Goal: Task Accomplishment & Management: Manage account settings

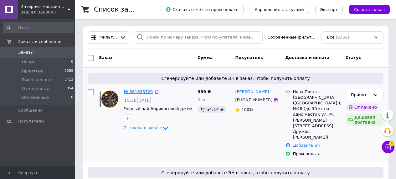
click at [139, 91] on link "№ 361633720" at bounding box center [138, 91] width 29 height 5
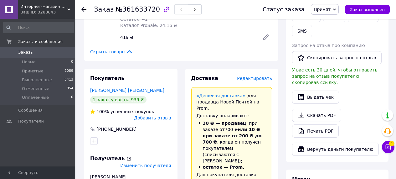
scroll to position [151, 0]
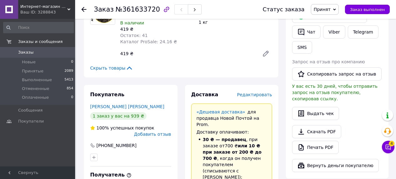
click at [84, 8] on icon at bounding box center [83, 9] width 5 height 5
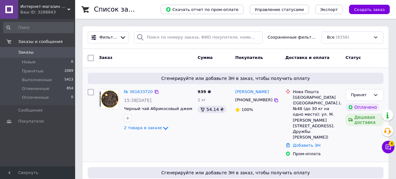
scroll to position [1, 0]
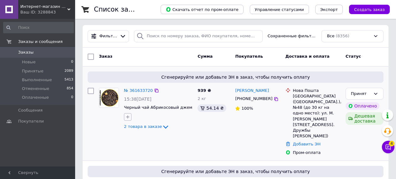
click at [128, 116] on icon "button" at bounding box center [127, 116] width 5 height 5
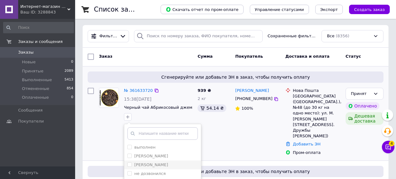
click at [145, 163] on label "[PERSON_NAME]" at bounding box center [151, 164] width 34 height 5
checkbox input "true"
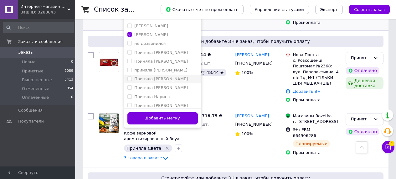
scroll to position [123, 0]
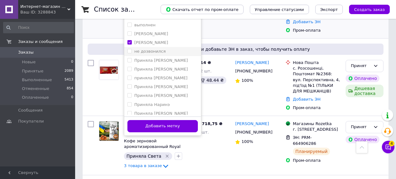
click at [157, 52] on label "не дозвонился" at bounding box center [149, 51] width 31 height 5
checkbox input "true"
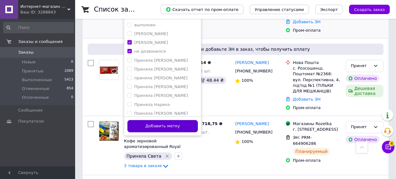
click at [172, 129] on button "Добавить метку" at bounding box center [162, 126] width 70 height 12
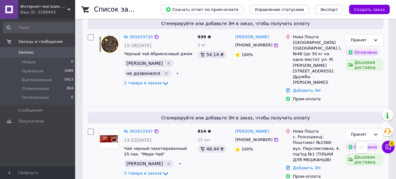
scroll to position [48, 0]
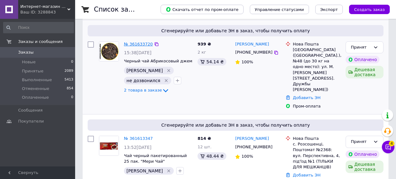
click at [142, 43] on link "№ 361633720" at bounding box center [138, 44] width 29 height 5
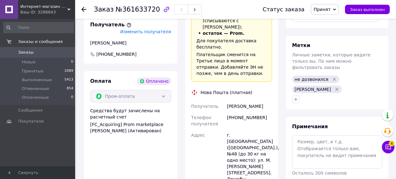
scroll to position [321, 0]
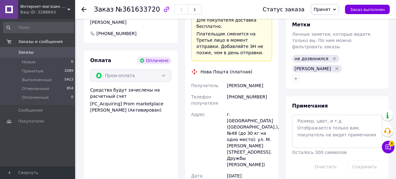
drag, startPoint x: 265, startPoint y: 64, endPoint x: 226, endPoint y: 68, distance: 39.6
click at [226, 80] on div "[PERSON_NAME]" at bounding box center [249, 85] width 48 height 11
copy div "[PERSON_NAME]"
drag, startPoint x: 263, startPoint y: 78, endPoint x: 225, endPoint y: 79, distance: 38.1
click at [225, 91] on div "[PHONE_NUMBER]" at bounding box center [249, 100] width 48 height 18
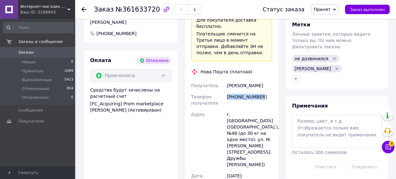
copy div "[PHONE_NUMBER]"
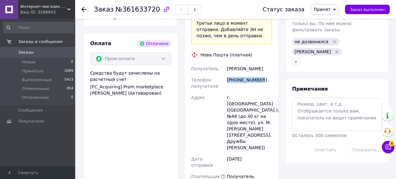
scroll to position [337, 0]
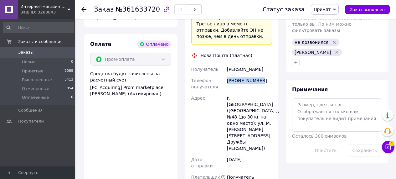
click at [230, 63] on div "Получатель [PERSON_NAME] Телефон получателя [PHONE_NUMBER] Адрес г. [GEOGRAPHIC…" at bounding box center [231, 131] width 83 height 136
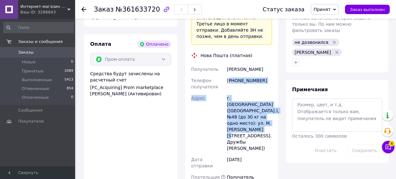
drag, startPoint x: 229, startPoint y: 61, endPoint x: 268, endPoint y: 107, distance: 60.3
click at [268, 107] on div "Получатель [PERSON_NAME] Телефон получателя [PHONE_NUMBER] Адрес г. [GEOGRAPHIC…" at bounding box center [231, 131] width 83 height 136
copy div "380632444463 Адрес г. [GEOGRAPHIC_DATA] ([GEOGRAPHIC_DATA].), №48 (до 30 кг на …"
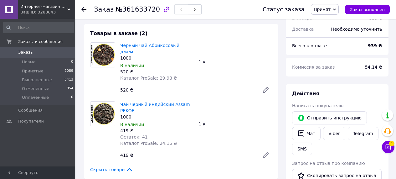
scroll to position [0, 0]
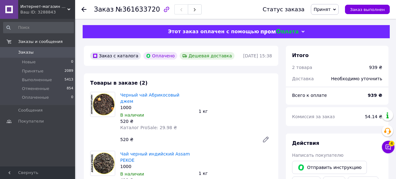
click at [81, 8] on icon at bounding box center [83, 9] width 5 height 5
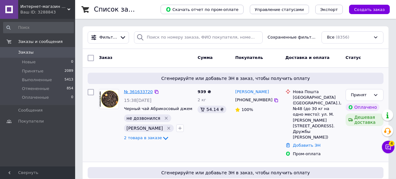
click at [139, 93] on link "№ 361633720" at bounding box center [138, 91] width 29 height 5
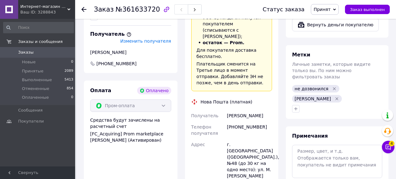
scroll to position [282, 0]
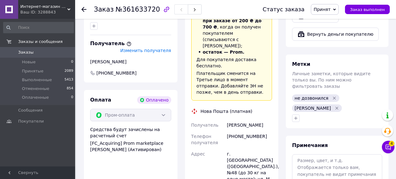
click at [84, 6] on div at bounding box center [83, 9] width 5 height 6
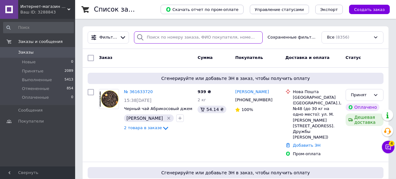
click at [164, 35] on input "search" at bounding box center [198, 37] width 129 height 12
type input "[PERSON_NAME]"
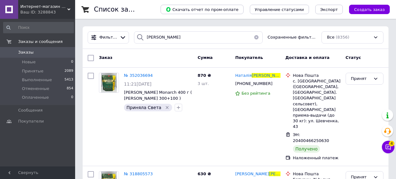
click at [256, 34] on button "button" at bounding box center [256, 37] width 13 height 12
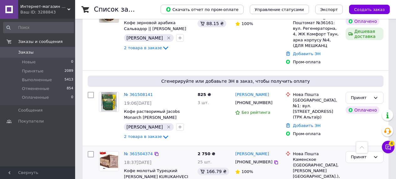
scroll to position [1433, 0]
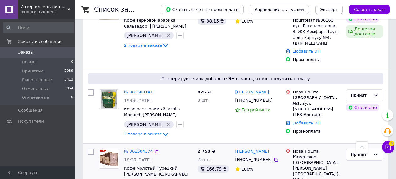
click at [135, 149] on link "№ 361504374" at bounding box center [138, 151] width 29 height 5
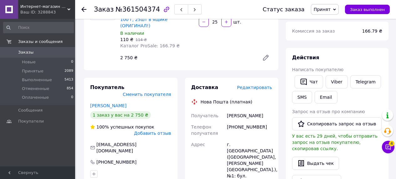
scroll to position [137, 0]
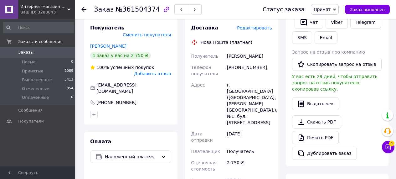
click at [82, 10] on use at bounding box center [83, 9] width 5 height 5
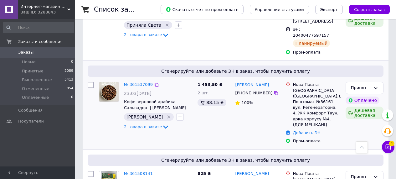
scroll to position [1428, 0]
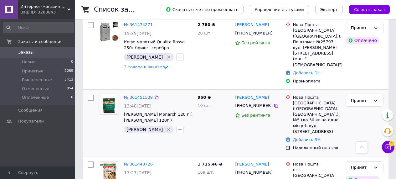
scroll to position [292, 0]
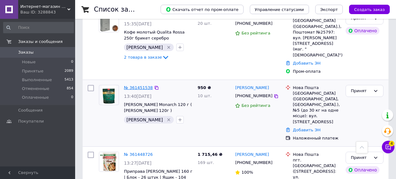
click at [140, 85] on link "№ 361451538" at bounding box center [138, 87] width 29 height 5
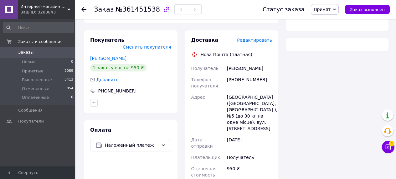
scroll to position [292, 0]
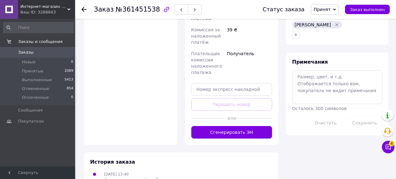
click at [241, 126] on button "Сгенерировать ЭН" at bounding box center [231, 132] width 81 height 13
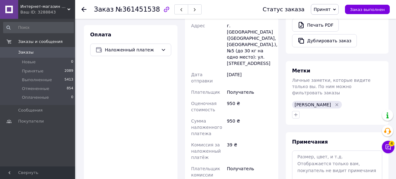
scroll to position [72, 0]
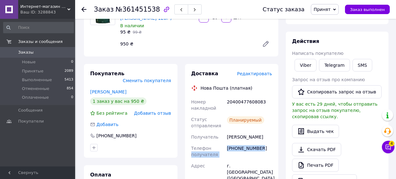
drag, startPoint x: 266, startPoint y: 147, endPoint x: 220, endPoint y: 147, distance: 45.7
drag, startPoint x: 253, startPoint y: 150, endPoint x: 261, endPoint y: 149, distance: 8.5
click at [253, 150] on div "[PHONE_NUMBER]" at bounding box center [249, 151] width 48 height 18
drag, startPoint x: 265, startPoint y: 147, endPoint x: 227, endPoint y: 146, distance: 37.8
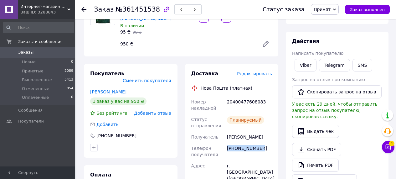
click at [227, 146] on div "[PHONE_NUMBER]" at bounding box center [249, 151] width 48 height 18
copy div "[PHONE_NUMBER]"
drag, startPoint x: 226, startPoint y: 103, endPoint x: 271, endPoint y: 103, distance: 45.0
click at [271, 103] on div "20400477608083" at bounding box center [249, 105] width 48 height 18
copy div "20400477608083"
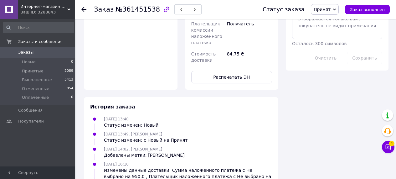
scroll to position [373, 0]
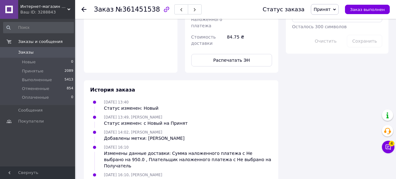
click at [83, 11] on icon at bounding box center [83, 9] width 5 height 5
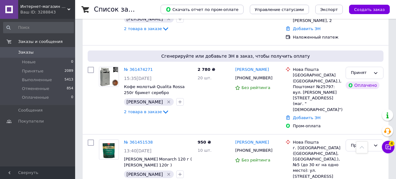
scroll to position [238, 0]
click at [134, 67] on link "№ 361474271" at bounding box center [138, 69] width 29 height 5
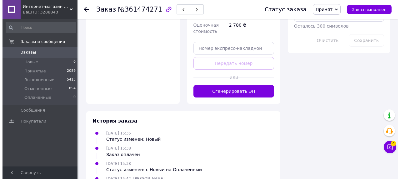
scroll to position [406, 0]
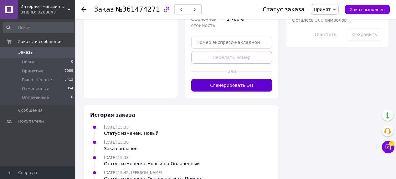
click at [223, 79] on button "Сгенерировать ЭН" at bounding box center [231, 85] width 81 height 13
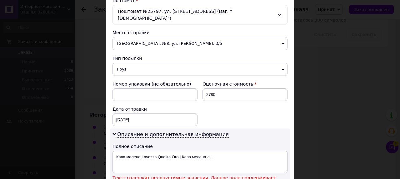
scroll to position [237, 0]
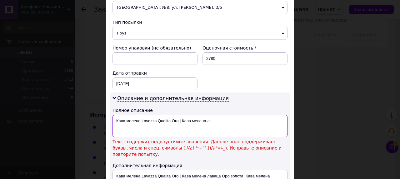
click at [180, 114] on textarea "Кава мелена Lavazza Qualita Oro | Кава мелена л..." at bounding box center [200, 125] width 175 height 23
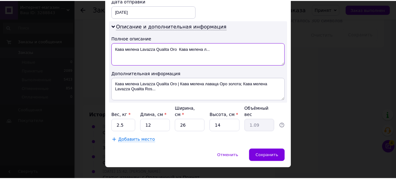
scroll to position [313, 0]
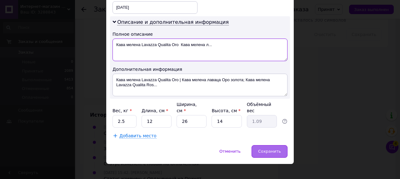
type textarea "Кава мелена Lavazza Qualita Oro Кава мелена л..."
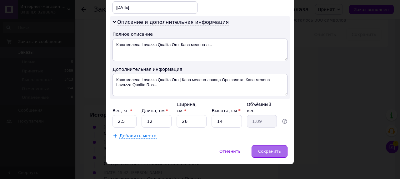
click at [264, 149] on span "Сохранить" at bounding box center [269, 151] width 23 height 5
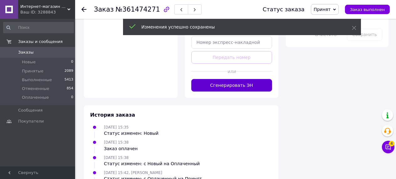
click at [229, 79] on button "Сгенерировать ЭН" at bounding box center [231, 85] width 81 height 13
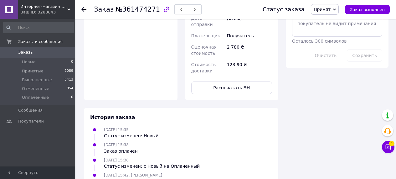
scroll to position [256, 0]
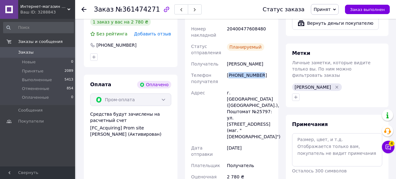
drag, startPoint x: 263, startPoint y: 67, endPoint x: 230, endPoint y: 68, distance: 32.9
click at [230, 69] on div "[PHONE_NUMBER]" at bounding box center [249, 78] width 48 height 18
copy div "380677541690"
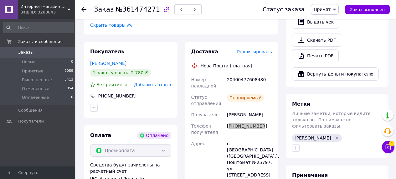
scroll to position [201, 0]
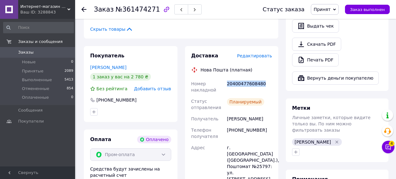
drag, startPoint x: 226, startPoint y: 76, endPoint x: 264, endPoint y: 75, distance: 37.5
click at [264, 78] on div "20400477608480" at bounding box center [249, 87] width 48 height 18
copy div "20400477608480"
click at [85, 7] on icon at bounding box center [83, 9] width 5 height 5
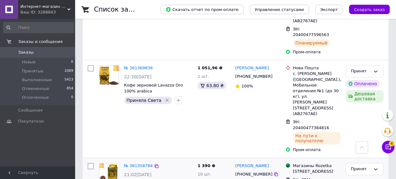
scroll to position [1370, 0]
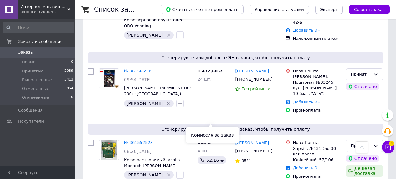
scroll to position [1433, 0]
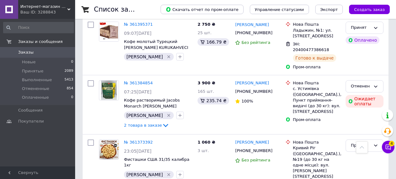
scroll to position [1074, 0]
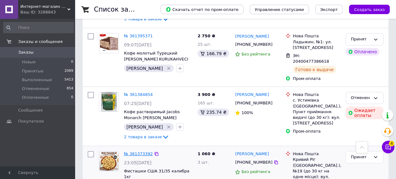
click at [142, 151] on link "№ 361373392" at bounding box center [138, 153] width 29 height 5
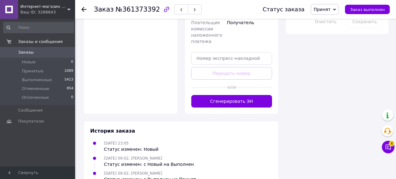
scroll to position [342, 0]
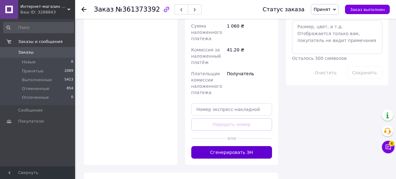
click at [225, 146] on button "Сгенерировать ЭН" at bounding box center [231, 152] width 81 height 13
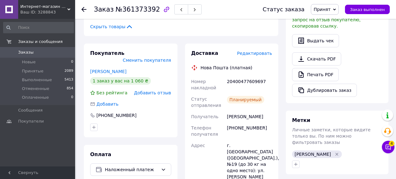
scroll to position [162, 0]
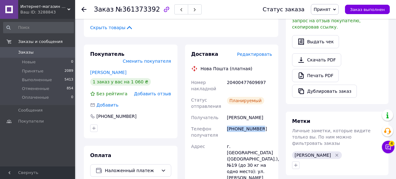
drag, startPoint x: 262, startPoint y: 116, endPoint x: 227, endPoint y: 117, distance: 35.7
click at [227, 123] on div "[PHONE_NUMBER]" at bounding box center [249, 132] width 48 height 18
copy div "[PHONE_NUMBER]"
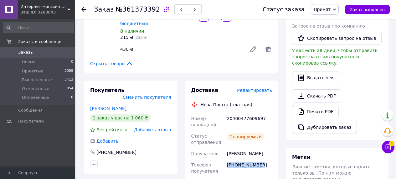
scroll to position [105, 0]
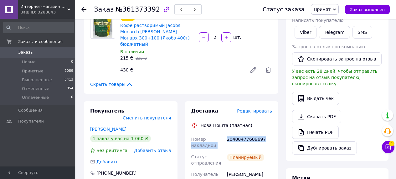
drag, startPoint x: 266, startPoint y: 124, endPoint x: 225, endPoint y: 126, distance: 41.3
click at [229, 153] on div "Планируемый" at bounding box center [245, 157] width 37 height 8
drag, startPoint x: 265, startPoint y: 125, endPoint x: 225, endPoint y: 125, distance: 40.6
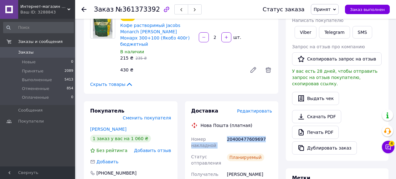
click at [246, 134] on div "20400477609697" at bounding box center [249, 142] width 48 height 18
drag, startPoint x: 265, startPoint y: 125, endPoint x: 229, endPoint y: 125, distance: 36.6
click at [229, 133] on div "20400477609697" at bounding box center [249, 142] width 48 height 18
click at [258, 151] on div "Планируемый" at bounding box center [249, 160] width 48 height 18
drag, startPoint x: 270, startPoint y: 125, endPoint x: 227, endPoint y: 124, distance: 42.8
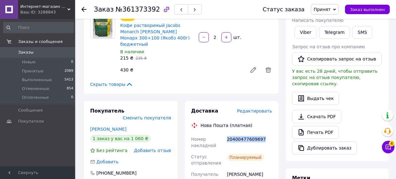
click at [227, 133] on div "20400477609697" at bounding box center [249, 142] width 48 height 18
copy div "20400477609697"
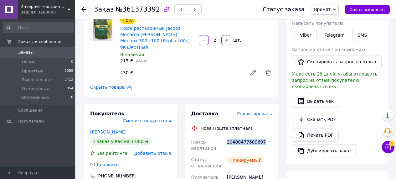
scroll to position [138, 0]
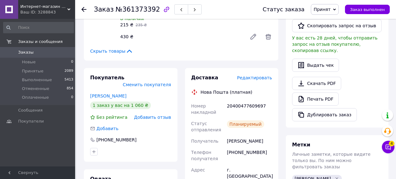
click at [86, 8] on div at bounding box center [87, 9] width 13 height 19
click at [86, 9] on use at bounding box center [83, 9] width 5 height 5
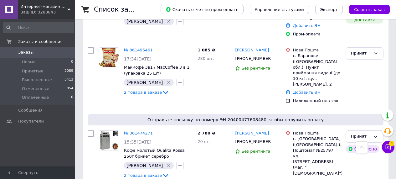
scroll to position [164, 0]
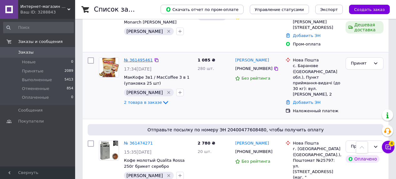
click at [145, 60] on link "№ 361495461" at bounding box center [138, 60] width 29 height 5
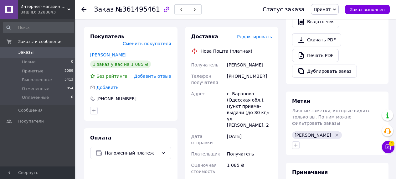
scroll to position [354, 0]
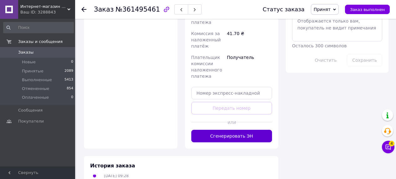
click at [246, 129] on button "Сгенерировать ЭН" at bounding box center [231, 135] width 81 height 13
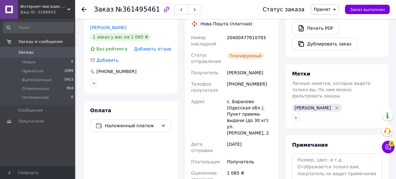
scroll to position [203, 0]
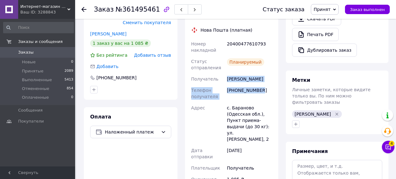
drag, startPoint x: 263, startPoint y: 85, endPoint x: 222, endPoint y: 77, distance: 42.1
click at [222, 77] on div "Номер накладной 20400477610793 Статус отправления Планируемый Получатель [PERSO…" at bounding box center [231, 162] width 83 height 248
click at [247, 92] on div "[PHONE_NUMBER]" at bounding box center [249, 93] width 48 height 18
drag, startPoint x: 263, startPoint y: 83, endPoint x: 229, endPoint y: 84, distance: 34.1
click at [229, 84] on div "[PHONE_NUMBER]" at bounding box center [249, 93] width 48 height 18
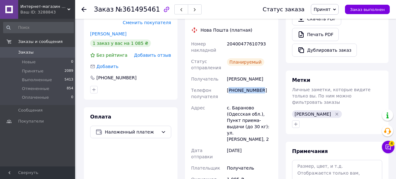
copy div "380963827281"
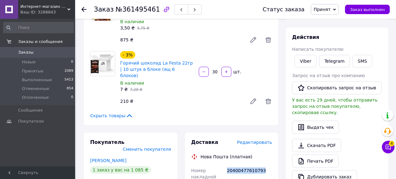
drag, startPoint x: 225, startPoint y: 163, endPoint x: 269, endPoint y: 164, distance: 43.8
click at [269, 164] on div "20400477610793" at bounding box center [249, 173] width 48 height 18
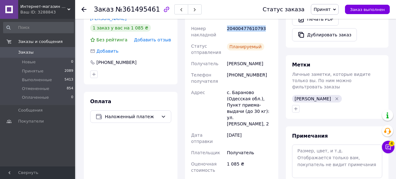
scroll to position [325, 0]
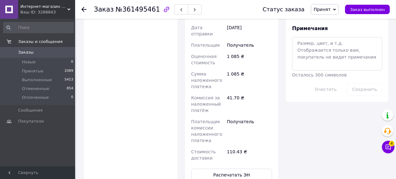
click at [84, 9] on use at bounding box center [83, 9] width 5 height 5
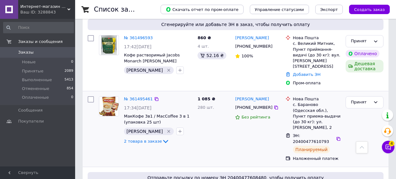
scroll to position [125, 0]
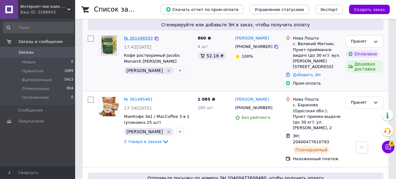
click at [135, 40] on link "№ 361496593" at bounding box center [138, 38] width 29 height 5
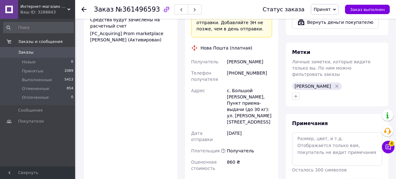
scroll to position [296, 0]
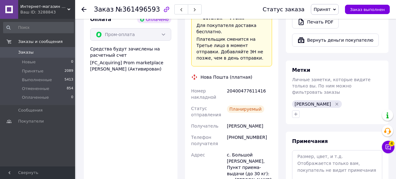
scroll to position [283, 0]
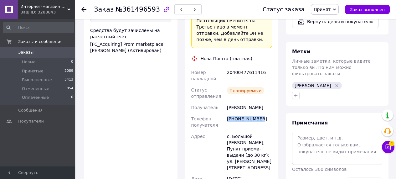
drag, startPoint x: 263, startPoint y: 88, endPoint x: 228, endPoint y: 88, distance: 35.3
click at [228, 113] on div "[PHONE_NUMBER]" at bounding box center [249, 122] width 48 height 18
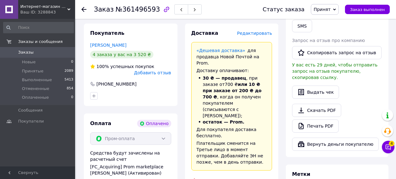
scroll to position [166, 0]
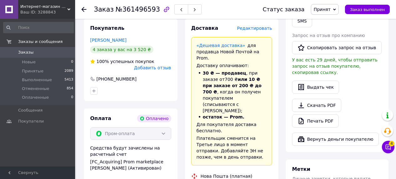
drag, startPoint x: 227, startPoint y: 159, endPoint x: 262, endPoint y: 160, distance: 35.0
click at [82, 7] on icon at bounding box center [83, 9] width 5 height 5
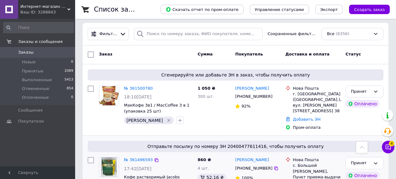
scroll to position [2, 0]
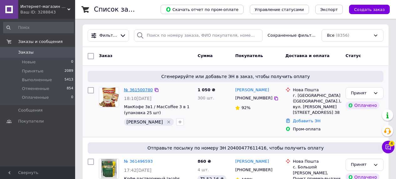
click at [144, 91] on link "№ 361500780" at bounding box center [138, 89] width 29 height 5
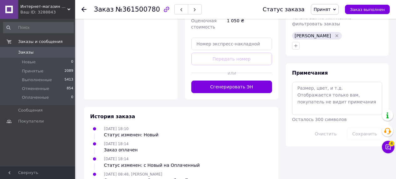
scroll to position [320, 0]
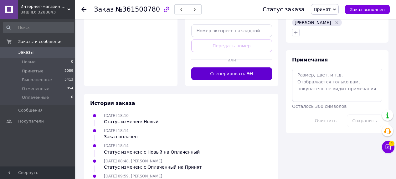
click at [244, 67] on button "Сгенерировать ЭН" at bounding box center [231, 73] width 81 height 13
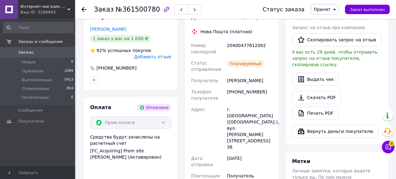
scroll to position [175, 0]
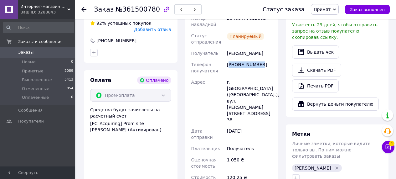
drag, startPoint x: 264, startPoint y: 72, endPoint x: 228, endPoint y: 68, distance: 35.5
click at [228, 68] on div "[PHONE_NUMBER]" at bounding box center [249, 68] width 48 height 18
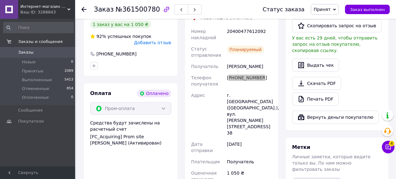
scroll to position [161, 0]
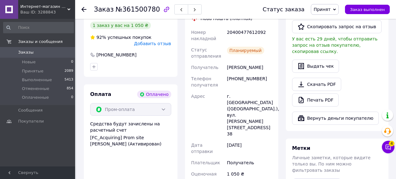
drag, startPoint x: 225, startPoint y: 29, endPoint x: 268, endPoint y: 35, distance: 43.9
click at [268, 35] on div "Номер накладной 20400477612092 Статус отправления Планируемый Получатель [PERSO…" at bounding box center [231, 115] width 83 height 176
drag, startPoint x: 268, startPoint y: 32, endPoint x: 236, endPoint y: 29, distance: 32.0
click at [236, 29] on div "20400477612092" at bounding box center [249, 36] width 48 height 18
drag, startPoint x: 236, startPoint y: 30, endPoint x: 270, endPoint y: 33, distance: 33.6
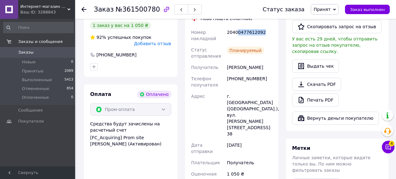
click at [270, 33] on div "20400477612092" at bounding box center [249, 36] width 48 height 18
drag, startPoint x: 267, startPoint y: 31, endPoint x: 225, endPoint y: 31, distance: 41.9
click at [225, 31] on div "20400477612092" at bounding box center [249, 36] width 48 height 18
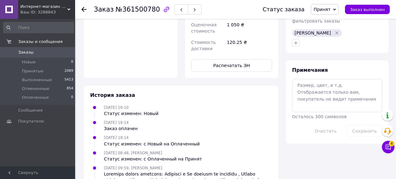
scroll to position [272, 0]
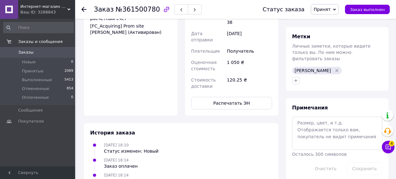
click at [82, 11] on icon at bounding box center [83, 9] width 5 height 5
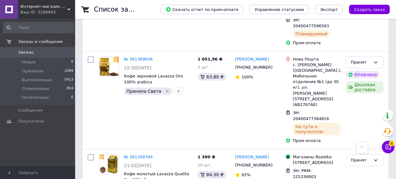
scroll to position [1425, 0]
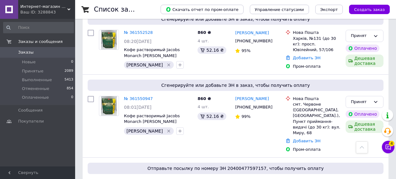
scroll to position [1433, 0]
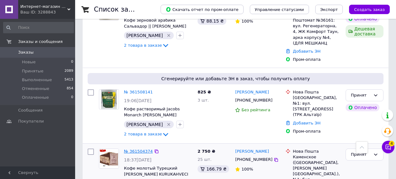
click at [140, 149] on link "№ 361504374" at bounding box center [138, 151] width 29 height 5
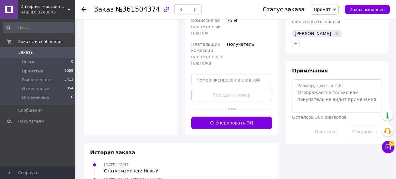
scroll to position [334, 0]
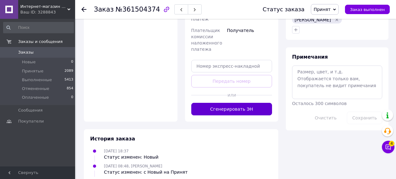
click at [244, 103] on button "Сгенерировать ЭН" at bounding box center [231, 109] width 81 height 13
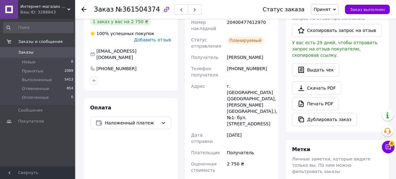
scroll to position [152, 0]
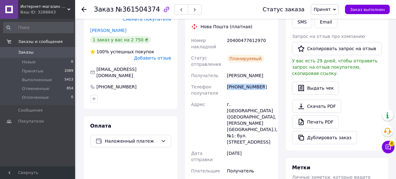
drag, startPoint x: 265, startPoint y: 79, endPoint x: 227, endPoint y: 82, distance: 38.6
click at [227, 82] on div "[PHONE_NUMBER]" at bounding box center [249, 90] width 48 height 18
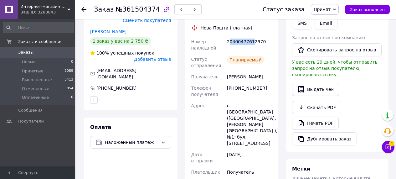
drag, startPoint x: 228, startPoint y: 35, endPoint x: 252, endPoint y: 37, distance: 24.2
click at [252, 37] on div "20400477612970" at bounding box center [249, 45] width 48 height 18
click at [257, 40] on div "20400477612970" at bounding box center [249, 45] width 48 height 18
drag, startPoint x: 226, startPoint y: 34, endPoint x: 264, endPoint y: 37, distance: 38.0
click at [264, 37] on div "20400477612970" at bounding box center [249, 45] width 48 height 18
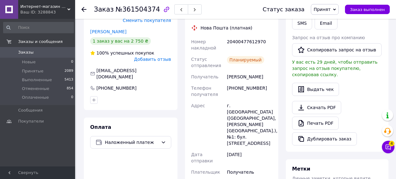
click at [82, 9] on use at bounding box center [83, 9] width 5 height 5
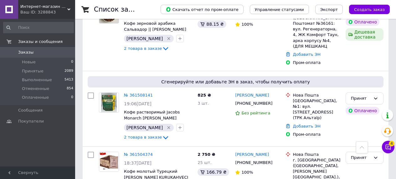
scroll to position [1447, 0]
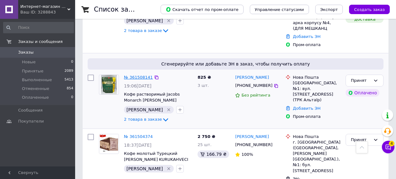
click at [134, 75] on link "№ 361508141" at bounding box center [138, 77] width 29 height 5
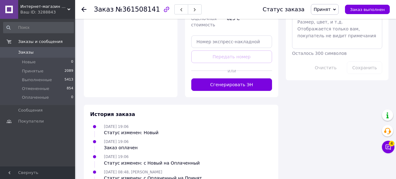
scroll to position [366, 0]
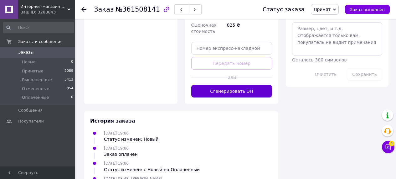
click at [226, 85] on button "Сгенерировать ЭН" at bounding box center [231, 91] width 81 height 13
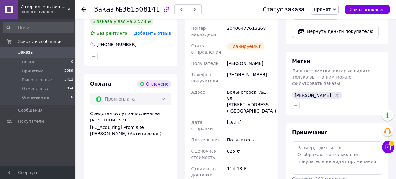
scroll to position [242, 0]
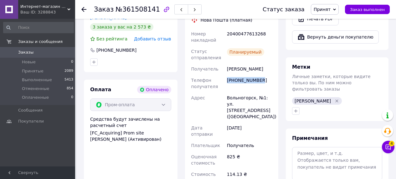
drag, startPoint x: 262, startPoint y: 68, endPoint x: 226, endPoint y: 68, distance: 36.6
click at [226, 74] on div "[PHONE_NUMBER]" at bounding box center [249, 83] width 48 height 18
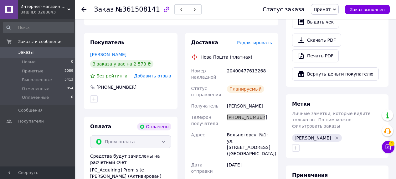
scroll to position [205, 0]
drag, startPoint x: 227, startPoint y: 58, endPoint x: 264, endPoint y: 57, distance: 37.2
click at [264, 65] on div "20400477613268" at bounding box center [249, 74] width 48 height 18
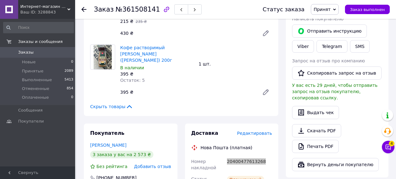
scroll to position [114, 0]
click at [83, 9] on icon at bounding box center [83, 9] width 5 height 5
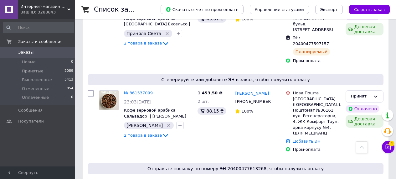
scroll to position [1342, 0]
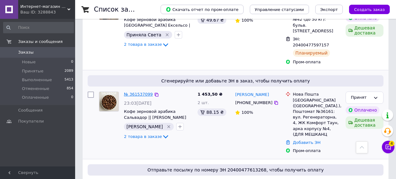
click at [135, 92] on link "№ 361537099" at bounding box center [138, 94] width 29 height 5
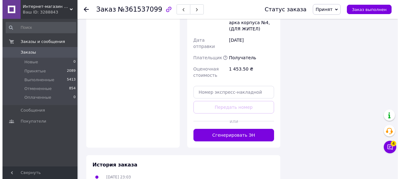
scroll to position [474, 0]
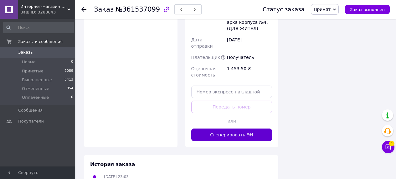
click at [252, 128] on button "Сгенерировать ЭН" at bounding box center [231, 134] width 81 height 13
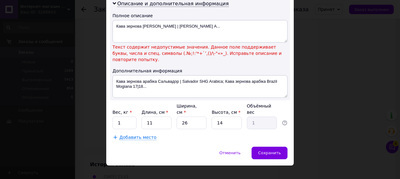
scroll to position [330, 0]
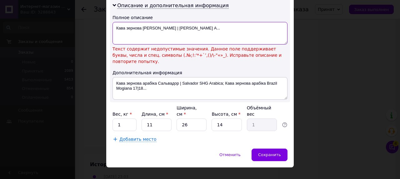
click at [181, 31] on textarea "Кава зернова [PERSON_NAME] | [PERSON_NAME] A..." at bounding box center [200, 33] width 175 height 23
click at [180, 28] on textarea "Кава зернова [PERSON_NAME] | [PERSON_NAME] A..." at bounding box center [200, 33] width 175 height 23
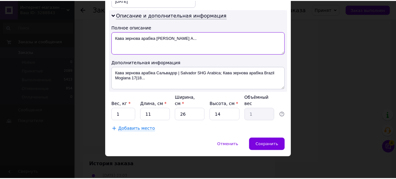
scroll to position [320, 0]
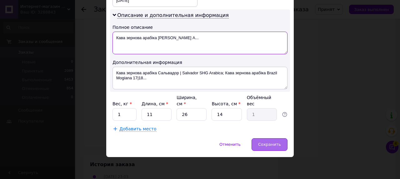
type textarea "Кава зернова арабіка [PERSON_NAME] A..."
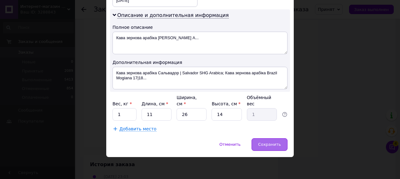
click at [266, 142] on span "Сохранить" at bounding box center [269, 144] width 23 height 5
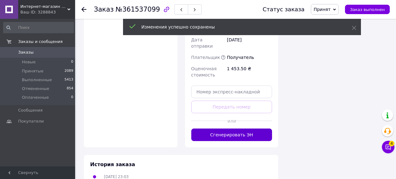
click at [247, 128] on button "Сгенерировать ЭН" at bounding box center [231, 134] width 81 height 13
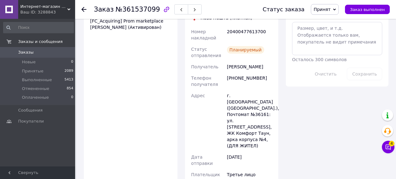
scroll to position [391, 0]
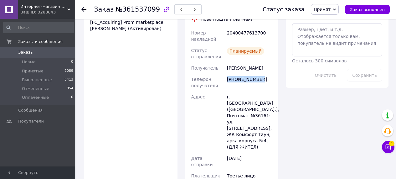
drag, startPoint x: 264, startPoint y: 74, endPoint x: 227, endPoint y: 74, distance: 37.2
click at [227, 74] on div "[PHONE_NUMBER]" at bounding box center [249, 82] width 48 height 18
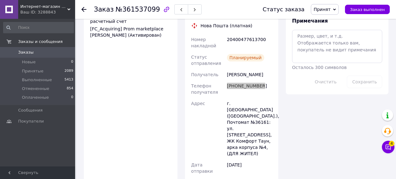
scroll to position [370, 0]
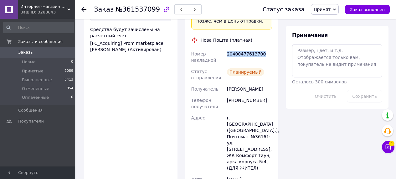
drag, startPoint x: 226, startPoint y: 39, endPoint x: 270, endPoint y: 42, distance: 43.2
click at [270, 48] on div "20400477613700" at bounding box center [249, 57] width 48 height 18
click at [83, 10] on icon at bounding box center [83, 9] width 5 height 5
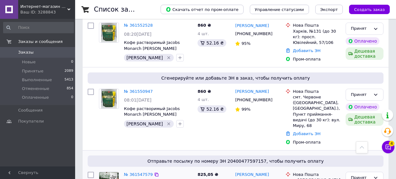
scroll to position [1139, 0]
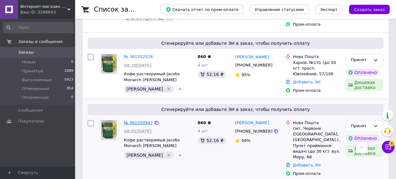
click at [136, 120] on link "№ 361550947" at bounding box center [138, 122] width 29 height 5
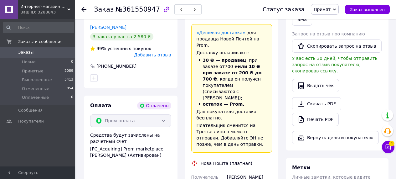
scroll to position [432, 0]
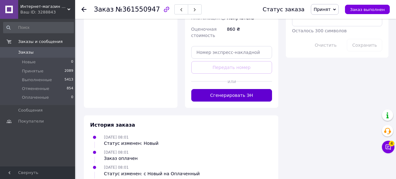
click at [230, 89] on button "Сгенерировать ЭН" at bounding box center [231, 95] width 81 height 13
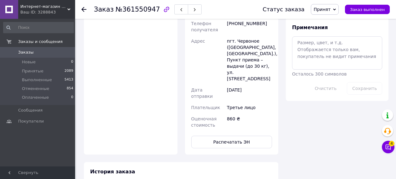
scroll to position [287, 0]
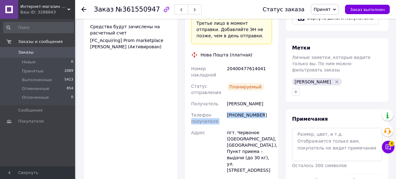
drag, startPoint x: 263, startPoint y: 87, endPoint x: 217, endPoint y: 85, distance: 46.0
click at [217, 85] on div "Номер накладной 20400477614041 Статус отправления Планируемый Получатель [PERSO…" at bounding box center [231, 142] width 83 height 159
drag, startPoint x: 240, startPoint y: 91, endPoint x: 261, endPoint y: 90, distance: 21.6
click at [241, 109] on div "[PHONE_NUMBER]" at bounding box center [249, 118] width 48 height 18
drag, startPoint x: 264, startPoint y: 85, endPoint x: 227, endPoint y: 84, distance: 36.9
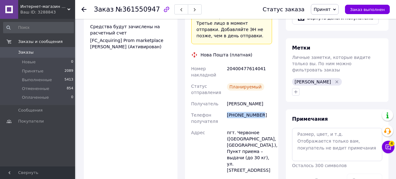
click at [227, 109] on div "[PHONE_NUMBER]" at bounding box center [249, 118] width 48 height 18
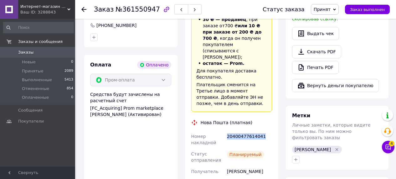
drag, startPoint x: 266, startPoint y: 106, endPoint x: 227, endPoint y: 108, distance: 38.5
click at [227, 130] on div "20400477614041" at bounding box center [249, 139] width 48 height 18
click at [81, 3] on div at bounding box center [87, 9] width 13 height 19
click at [83, 7] on icon at bounding box center [83, 9] width 5 height 5
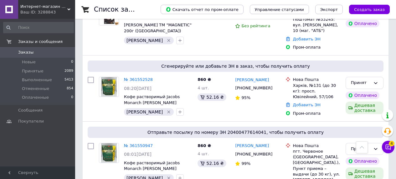
scroll to position [1115, 0]
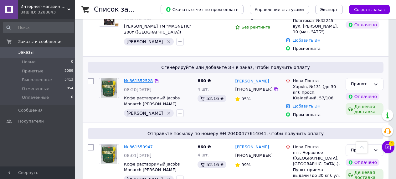
click at [137, 78] on link "№ 361552528" at bounding box center [138, 80] width 29 height 5
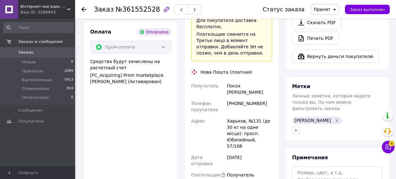
scroll to position [369, 0]
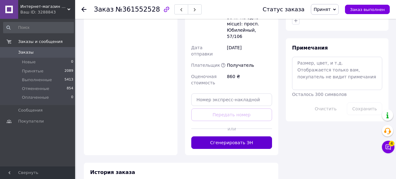
click at [227, 136] on button "Сгенерировать ЭН" at bounding box center [231, 142] width 81 height 13
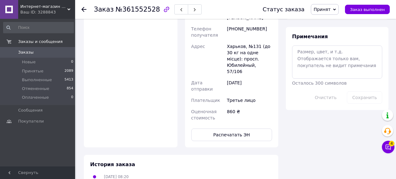
scroll to position [218, 0]
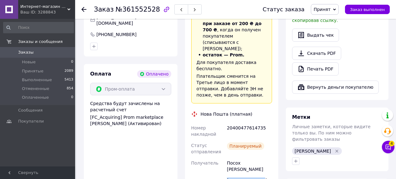
drag, startPoint x: 263, startPoint y: 154, endPoint x: 223, endPoint y: 155, distance: 40.3
drag, startPoint x: 260, startPoint y: 154, endPoint x: 227, endPoint y: 154, distance: 33.1
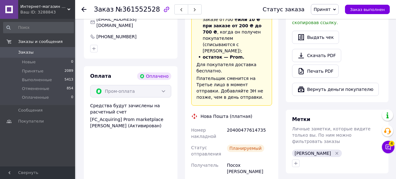
scroll to position [208, 0]
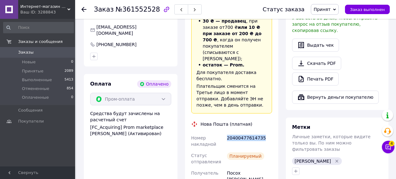
drag, startPoint x: 226, startPoint y: 119, endPoint x: 270, endPoint y: 119, distance: 43.5
click at [270, 132] on div "20400477614735" at bounding box center [249, 141] width 48 height 18
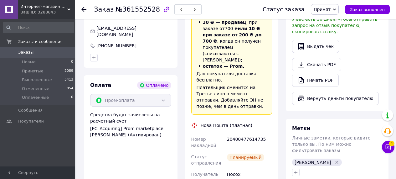
click at [84, 12] on icon at bounding box center [83, 9] width 5 height 5
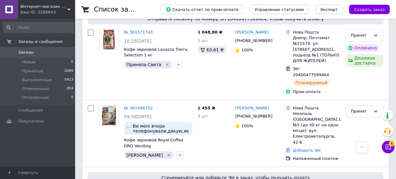
scroll to position [934, 0]
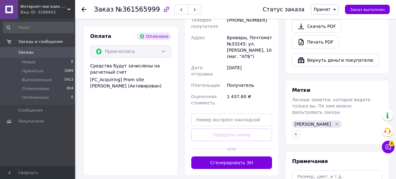
scroll to position [321, 0]
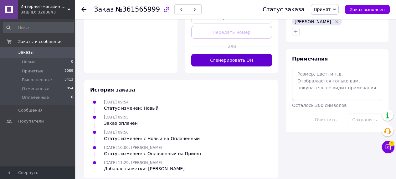
click at [233, 54] on button "Сгенерировать ЭН" at bounding box center [231, 60] width 81 height 13
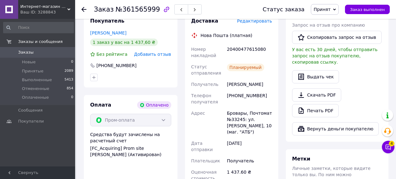
scroll to position [137, 0]
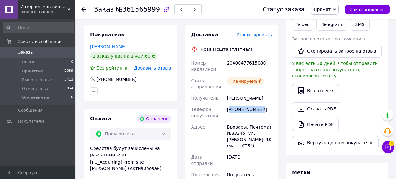
drag, startPoint x: 266, startPoint y: 112, endPoint x: 229, endPoint y: 112, distance: 37.5
click at [229, 112] on div "[PHONE_NUMBER]" at bounding box center [249, 112] width 48 height 18
drag, startPoint x: 265, startPoint y: 106, endPoint x: 227, endPoint y: 108, distance: 37.9
click at [227, 108] on div "[PHONE_NUMBER]" at bounding box center [249, 112] width 48 height 18
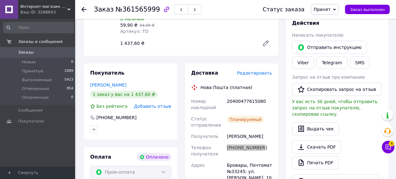
scroll to position [98, 0]
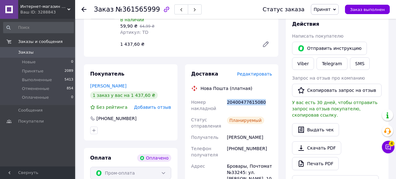
drag, startPoint x: 227, startPoint y: 102, endPoint x: 265, endPoint y: 101, distance: 37.8
click at [265, 101] on div "20400477615080" at bounding box center [249, 105] width 48 height 18
click at [85, 9] on icon at bounding box center [83, 9] width 5 height 5
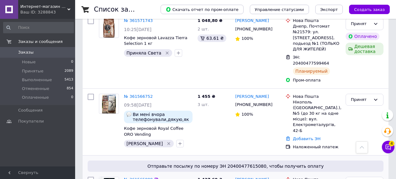
scroll to position [945, 0]
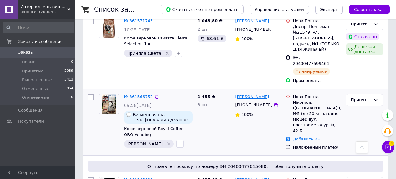
click at [252, 94] on link "[PERSON_NAME]" at bounding box center [252, 97] width 34 height 6
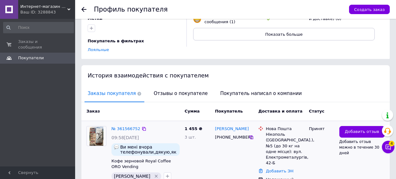
scroll to position [93, 0]
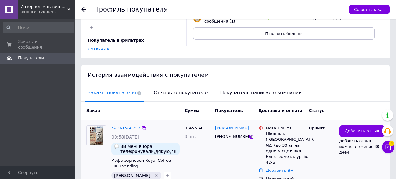
click at [125, 130] on link "№ 361566752" at bounding box center [125, 127] width 29 height 5
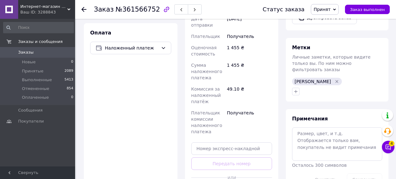
scroll to position [325, 0]
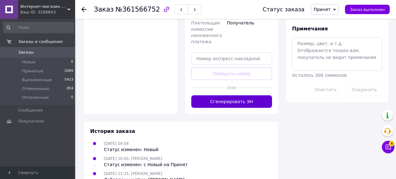
click at [224, 99] on button "Сгенерировать ЭН" at bounding box center [231, 101] width 81 height 13
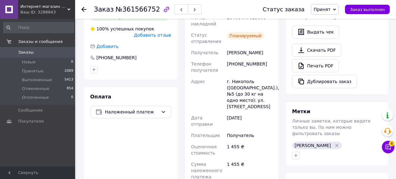
scroll to position [171, 0]
drag, startPoint x: 260, startPoint y: 65, endPoint x: 228, endPoint y: 58, distance: 33.0
click at [226, 57] on div "Номер накладной 20400477615600 Статус отправления Планируемый Получатель [PERSO…" at bounding box center [231, 132] width 83 height 241
drag, startPoint x: 242, startPoint y: 68, endPoint x: 253, endPoint y: 69, distance: 11.7
click at [244, 68] on div "[PHONE_NUMBER]" at bounding box center [249, 67] width 48 height 18
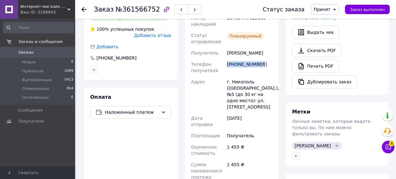
drag, startPoint x: 268, startPoint y: 65, endPoint x: 228, endPoint y: 64, distance: 40.4
click at [228, 64] on div "[PHONE_NUMBER]" at bounding box center [249, 67] width 48 height 18
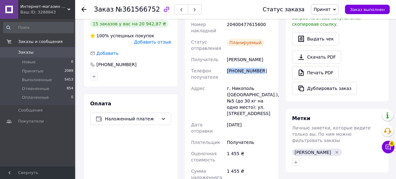
scroll to position [163, 0]
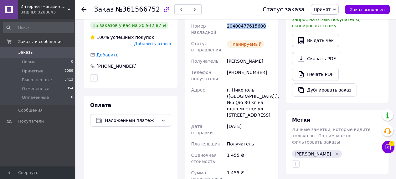
drag, startPoint x: 265, startPoint y: 23, endPoint x: 226, endPoint y: 27, distance: 38.6
click at [226, 27] on div "20400477615600" at bounding box center [249, 29] width 48 height 18
click at [84, 7] on icon at bounding box center [83, 9] width 5 height 5
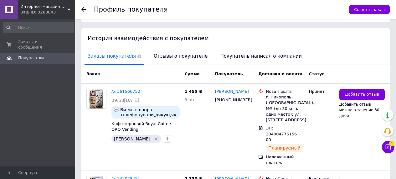
scroll to position [120, 0]
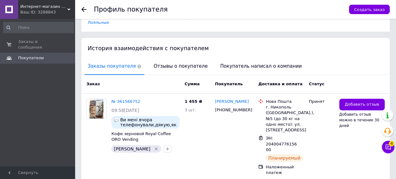
click at [83, 11] on use at bounding box center [83, 9] width 5 height 5
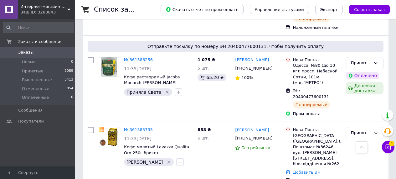
scroll to position [653, 0]
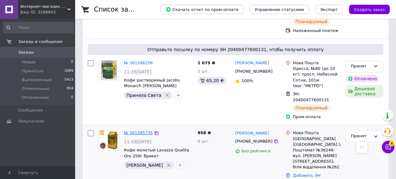
click at [143, 130] on link "№ 361585735" at bounding box center [138, 132] width 29 height 5
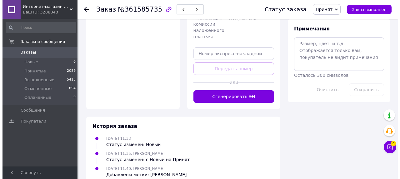
scroll to position [331, 0]
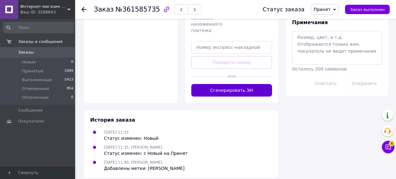
click at [225, 84] on button "Сгенерировать ЭН" at bounding box center [231, 90] width 81 height 13
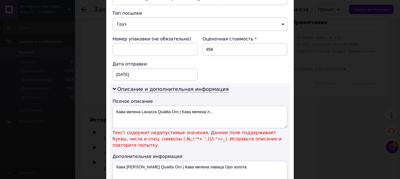
scroll to position [264, 0]
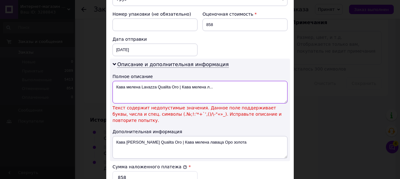
click at [180, 94] on textarea "Кава мелена Lavazza Qualita Oro | Кава мелена л..." at bounding box center [200, 92] width 175 height 23
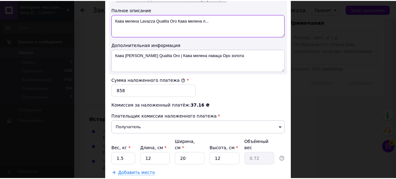
scroll to position [373, 0]
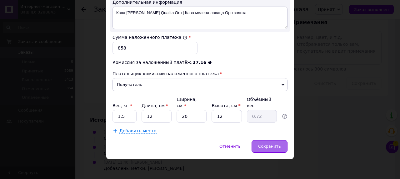
type textarea "Кава мелена Lavazza Qualita Oro Кава мелена л..."
click at [279, 148] on span "Сохранить" at bounding box center [269, 146] width 23 height 5
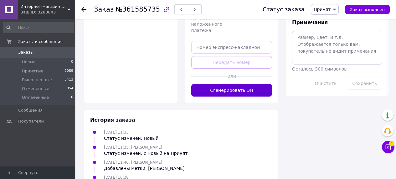
click at [235, 84] on button "Сгенерировать ЭН" at bounding box center [231, 90] width 81 height 13
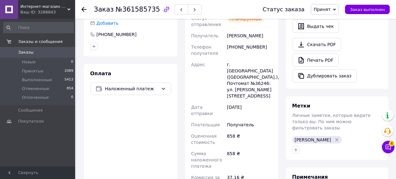
scroll to position [140, 0]
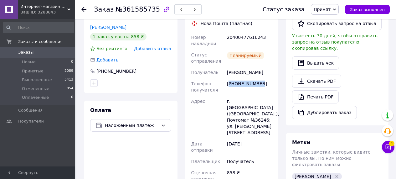
drag, startPoint x: 262, startPoint y: 78, endPoint x: 228, endPoint y: 76, distance: 34.2
click at [228, 78] on div "[PHONE_NUMBER]" at bounding box center [249, 87] width 48 height 18
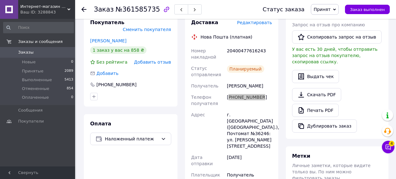
scroll to position [125, 0]
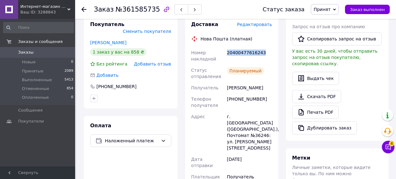
drag, startPoint x: 226, startPoint y: 44, endPoint x: 265, endPoint y: 44, distance: 38.5
click at [265, 47] on div "20400477616243" at bounding box center [249, 56] width 48 height 18
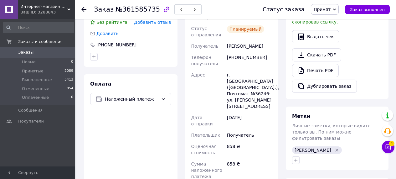
scroll to position [144, 0]
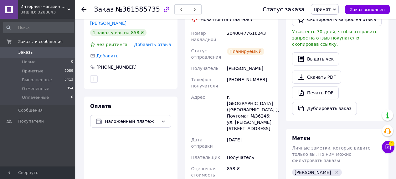
click at [88, 8] on div at bounding box center [87, 9] width 13 height 19
click at [84, 8] on icon at bounding box center [83, 9] width 5 height 5
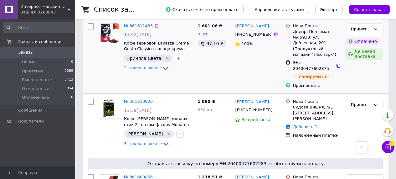
scroll to position [312, 0]
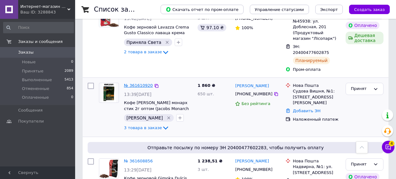
click at [140, 83] on link "№ 361610920" at bounding box center [138, 85] width 29 height 5
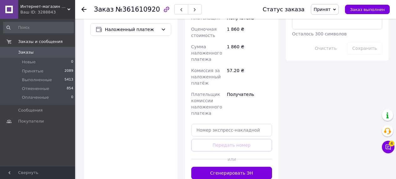
scroll to position [361, 0]
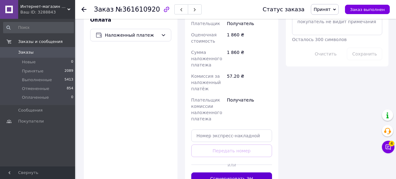
click at [238, 172] on button "Сгенерировать ЭН" at bounding box center [231, 178] width 81 height 13
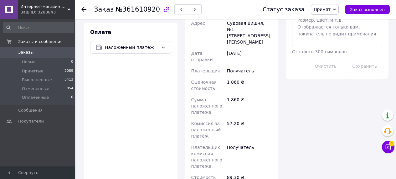
scroll to position [330, 0]
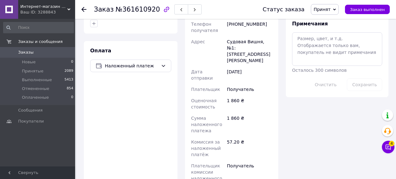
click at [85, 8] on icon at bounding box center [83, 9] width 5 height 5
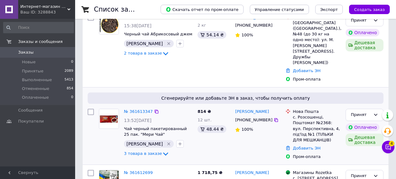
scroll to position [75, 0]
click at [135, 108] on link "№ 361613347" at bounding box center [138, 110] width 29 height 5
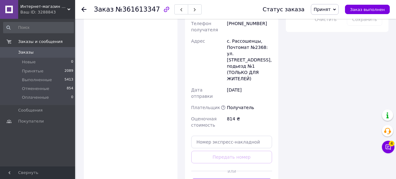
scroll to position [500, 0]
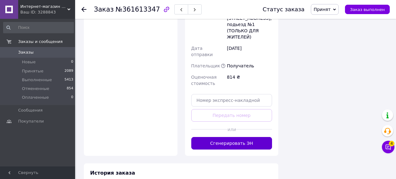
click at [238, 137] on button "Сгенерировать ЭН" at bounding box center [231, 143] width 81 height 13
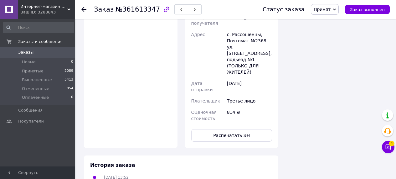
click at [86, 8] on div at bounding box center [87, 9] width 13 height 19
click at [81, 9] on icon at bounding box center [83, 9] width 5 height 5
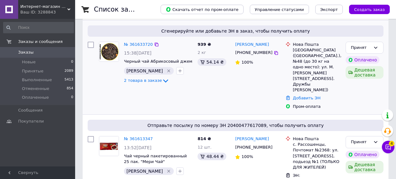
scroll to position [43, 0]
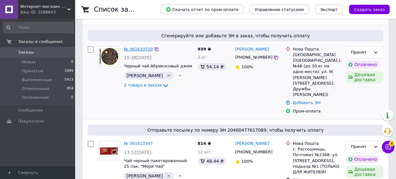
click at [145, 49] on link "№ 361633720" at bounding box center [138, 49] width 29 height 5
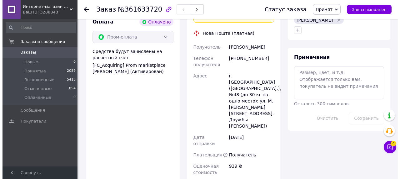
scroll to position [502, 0]
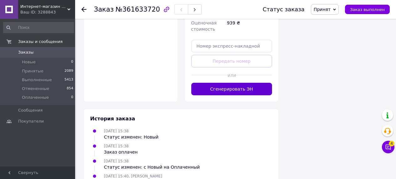
click at [219, 83] on button "Сгенерировать ЭН" at bounding box center [231, 89] width 81 height 13
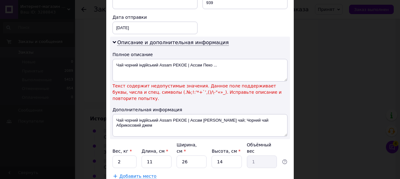
scroll to position [294, 0]
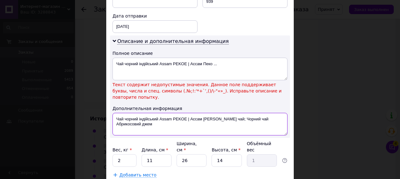
click at [189, 113] on textarea "Чай чорний індійський Assam PEKOE | Ассам [PERSON_NAME] чай; Чорний чай Абрикос…" at bounding box center [200, 124] width 175 height 23
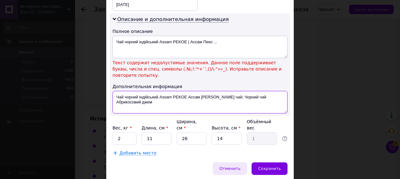
scroll to position [333, 0]
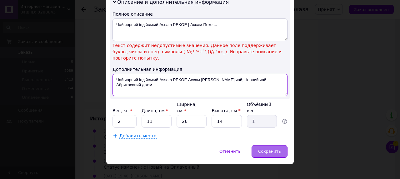
type textarea "Чай чорний індійський Assam PEKOE Ассам [PERSON_NAME] чай; Чорний чай Абрикосов…"
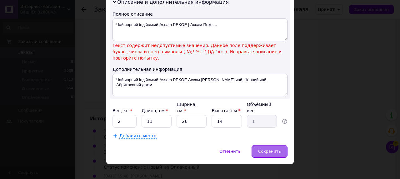
click at [267, 149] on span "Сохранить" at bounding box center [269, 151] width 23 height 5
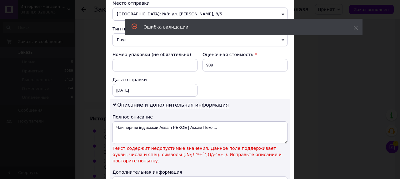
scroll to position [231, 0]
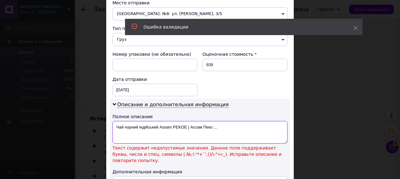
click at [190, 121] on textarea "Чай чорний індійський Assam PEKOE | Ассам Пеко ..." at bounding box center [200, 132] width 175 height 23
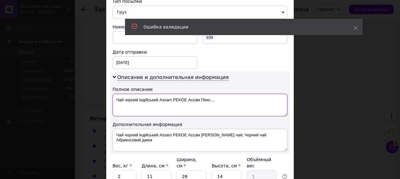
scroll to position [296, 0]
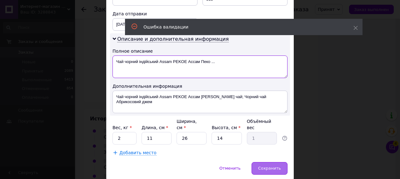
type textarea "Чай чорний індійський Assam PEKOE Ассам Пеко ..."
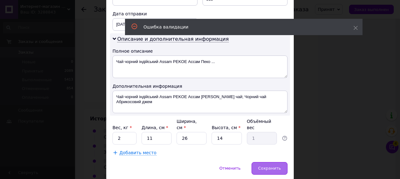
click at [265, 165] on span "Сохранить" at bounding box center [269, 167] width 23 height 5
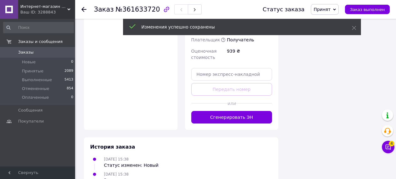
scroll to position [434, 0]
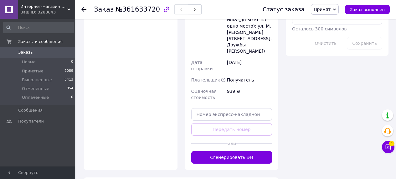
click at [85, 7] on icon at bounding box center [83, 9] width 5 height 5
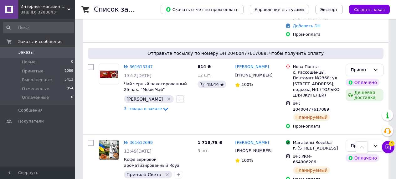
scroll to position [97, 0]
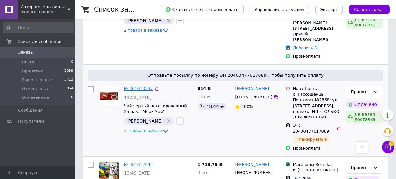
click at [130, 86] on link "№ 361613347" at bounding box center [138, 88] width 29 height 5
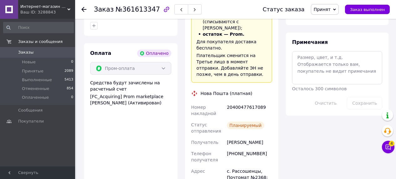
scroll to position [372, 0]
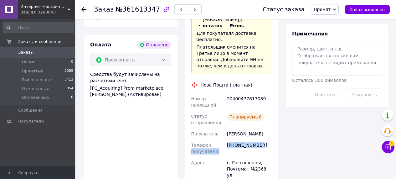
drag, startPoint x: 263, startPoint y: 125, endPoint x: 224, endPoint y: 126, distance: 38.5
click at [224, 126] on div "Номер накладной 20400477617089 Статус отправления Планируемый Получатель [PERSO…" at bounding box center [231, 172] width 83 height 159
click at [241, 139] on div "[PHONE_NUMBER]" at bounding box center [249, 148] width 48 height 18
drag, startPoint x: 265, startPoint y: 124, endPoint x: 225, endPoint y: 126, distance: 39.8
click at [225, 139] on div "[PHONE_NUMBER]" at bounding box center [249, 148] width 48 height 18
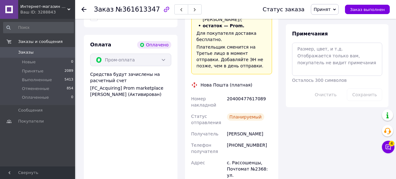
click at [247, 157] on div "с. Рассошенцы, Почтомат №2368: ул. [STREET_ADDRESS], подьезд №1 (ТОЛЬКО ДЛЯ ЖИТ…" at bounding box center [249, 181] width 48 height 49
drag, startPoint x: 265, startPoint y: 126, endPoint x: 227, endPoint y: 127, distance: 37.5
click at [227, 139] on div "[PHONE_NUMBER]" at bounding box center [249, 148] width 48 height 18
drag, startPoint x: 232, startPoint y: 80, endPoint x: 267, endPoint y: 83, distance: 35.1
click at [267, 93] on div "20400477617089" at bounding box center [249, 102] width 48 height 18
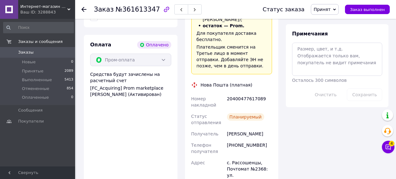
click at [87, 12] on div at bounding box center [87, 9] width 13 height 19
click at [80, 9] on div "Заказ №361613347 Статус заказа Принят Выполнен Отменен Оплаченный Заказ выполнен" at bounding box center [235, 9] width 320 height 19
click at [83, 9] on icon at bounding box center [83, 9] width 5 height 5
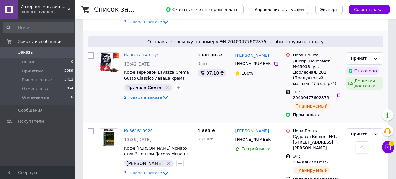
scroll to position [284, 0]
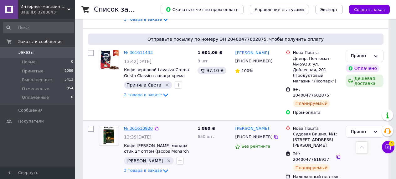
click at [144, 126] on link "№ 361610920" at bounding box center [138, 128] width 29 height 5
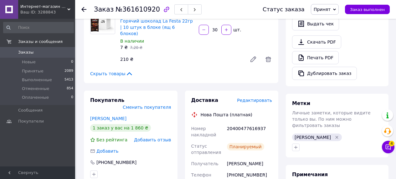
scroll to position [203, 0]
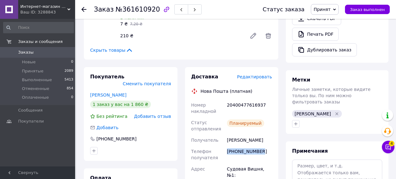
drag, startPoint x: 262, startPoint y: 137, endPoint x: 232, endPoint y: 135, distance: 30.1
click at [232, 145] on div "[PHONE_NUMBER]" at bounding box center [249, 154] width 48 height 18
drag, startPoint x: 227, startPoint y: 89, endPoint x: 264, endPoint y: 93, distance: 37.0
click at [264, 99] on div "20400477616937" at bounding box center [249, 108] width 48 height 18
click at [82, 10] on use at bounding box center [83, 9] width 5 height 5
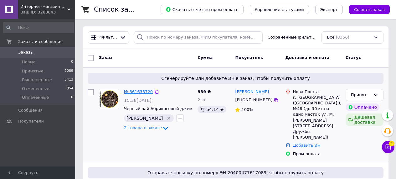
click at [140, 91] on link "№ 361633720" at bounding box center [138, 91] width 29 height 5
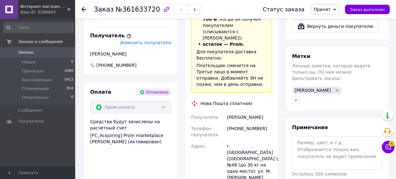
scroll to position [306, 0]
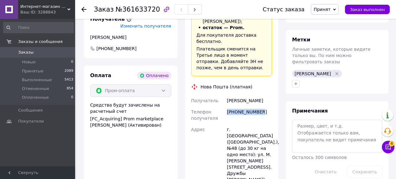
drag, startPoint x: 266, startPoint y: 91, endPoint x: 227, endPoint y: 92, distance: 39.1
click at [227, 106] on div "[PHONE_NUMBER]" at bounding box center [249, 115] width 48 height 18
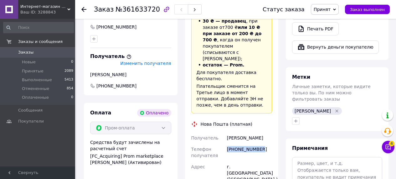
scroll to position [373, 0]
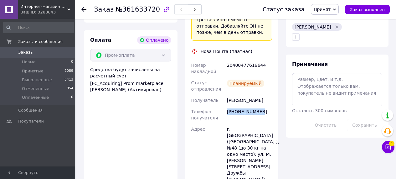
scroll to position [245, 0]
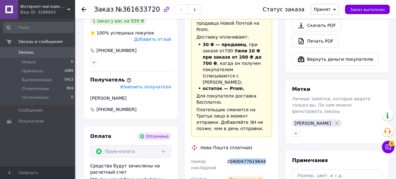
drag, startPoint x: 264, startPoint y: 141, endPoint x: 228, endPoint y: 141, distance: 36.0
click at [228, 155] on div "20400477619644" at bounding box center [249, 164] width 48 height 18
click at [227, 155] on div "20400477619644" at bounding box center [249, 164] width 48 height 18
drag, startPoint x: 227, startPoint y: 143, endPoint x: 274, endPoint y: 143, distance: 47.2
click at [274, 143] on div "Доставка Редактировать «Дешевая доставка»   для продавца [GEOGRAPHIC_DATA] на P…" at bounding box center [231, 170] width 93 height 361
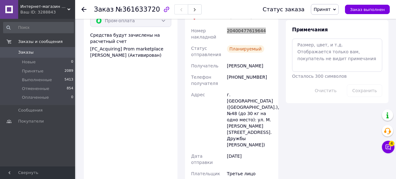
scroll to position [420, 0]
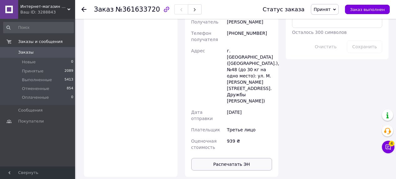
click at [240, 158] on button "Распечатать ЭН" at bounding box center [231, 164] width 81 height 13
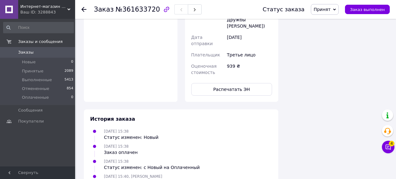
scroll to position [470, 0]
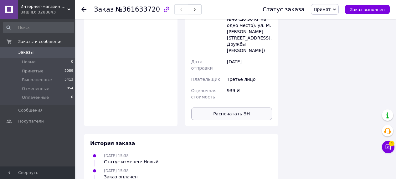
click at [238, 107] on button "Распечатать ЭН" at bounding box center [231, 113] width 81 height 13
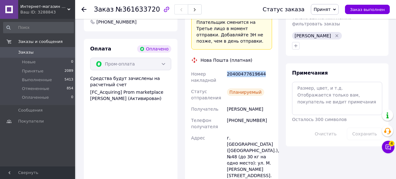
scroll to position [331, 0]
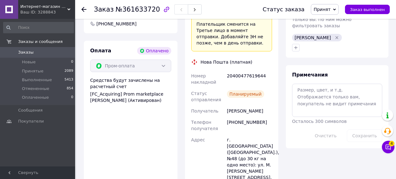
click at [82, 7] on icon at bounding box center [83, 9] width 5 height 5
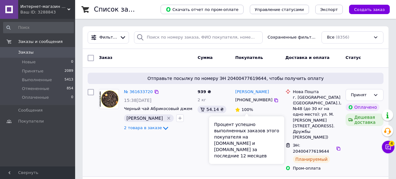
scroll to position [1, 0]
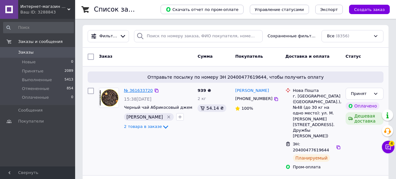
click at [143, 89] on link "№ 361633720" at bounding box center [138, 90] width 29 height 5
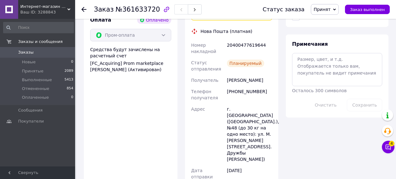
scroll to position [417, 0]
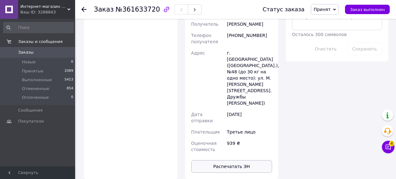
click at [236, 160] on button "Распечатать ЭН" at bounding box center [231, 166] width 81 height 13
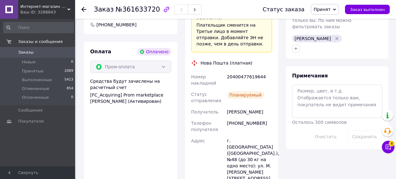
scroll to position [395, 0]
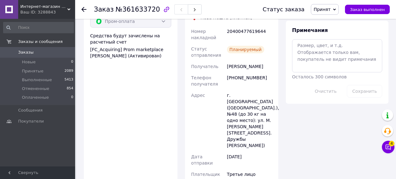
scroll to position [389, 0]
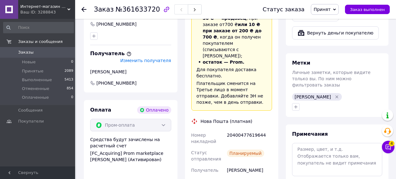
scroll to position [239, 0]
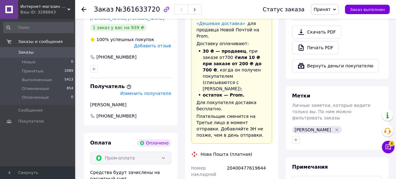
click at [82, 9] on use at bounding box center [83, 9] width 5 height 5
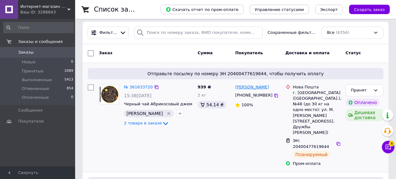
scroll to position [11, 0]
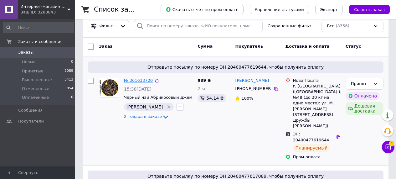
click at [138, 79] on link "№ 361633720" at bounding box center [138, 80] width 29 height 5
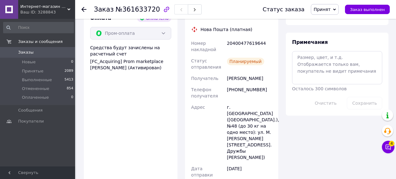
scroll to position [437, 0]
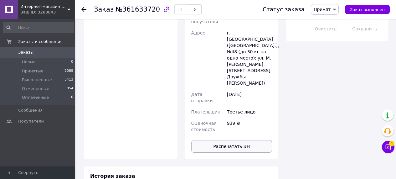
click at [224, 140] on button "Распечатать ЭН" at bounding box center [231, 146] width 81 height 13
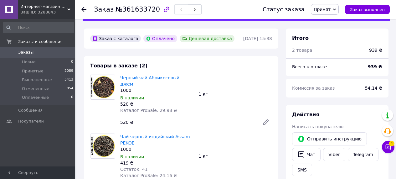
scroll to position [0, 0]
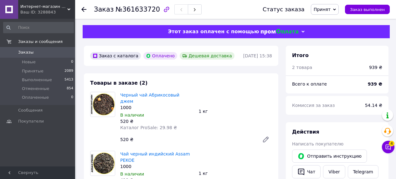
click at [88, 9] on div at bounding box center [87, 9] width 13 height 19
click at [81, 8] on icon at bounding box center [83, 9] width 5 height 5
